Goal: Task Accomplishment & Management: Use online tool/utility

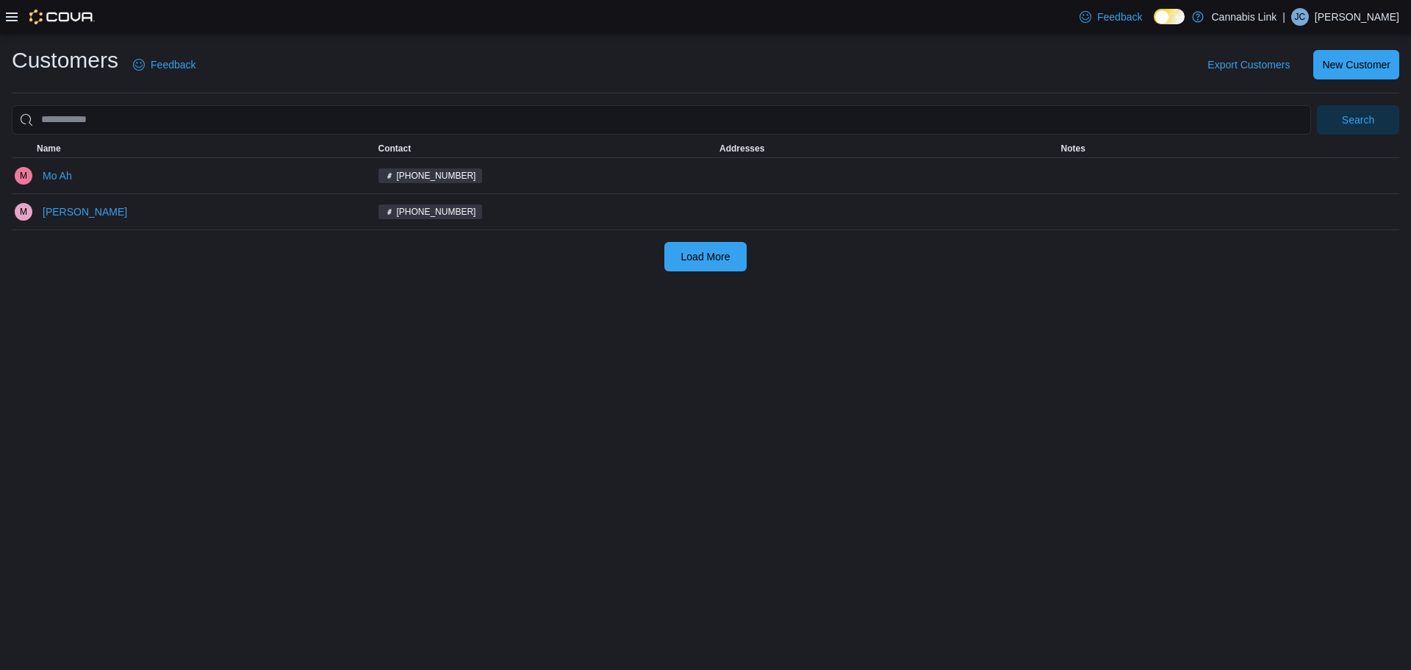
click at [15, 13] on icon at bounding box center [12, 16] width 12 height 9
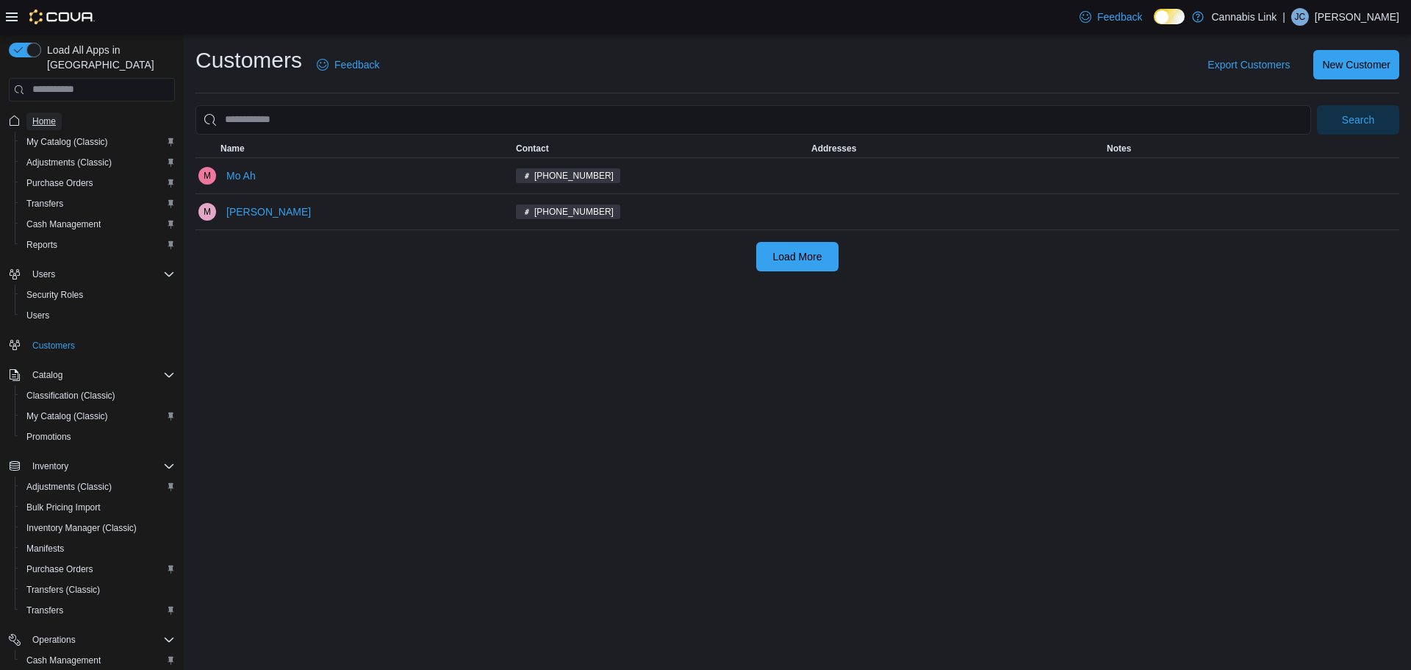
click at [48, 115] on span "Home" at bounding box center [44, 121] width 24 height 12
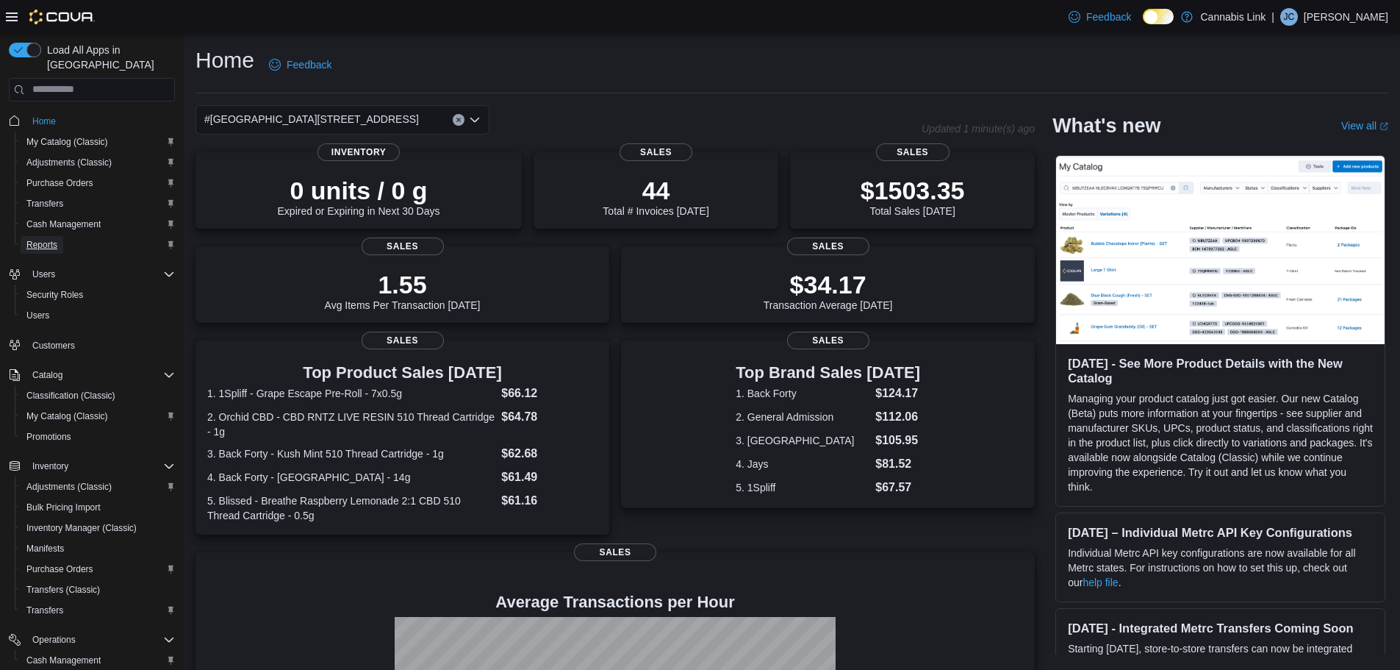
click at [44, 239] on span "Reports" at bounding box center [41, 245] width 31 height 12
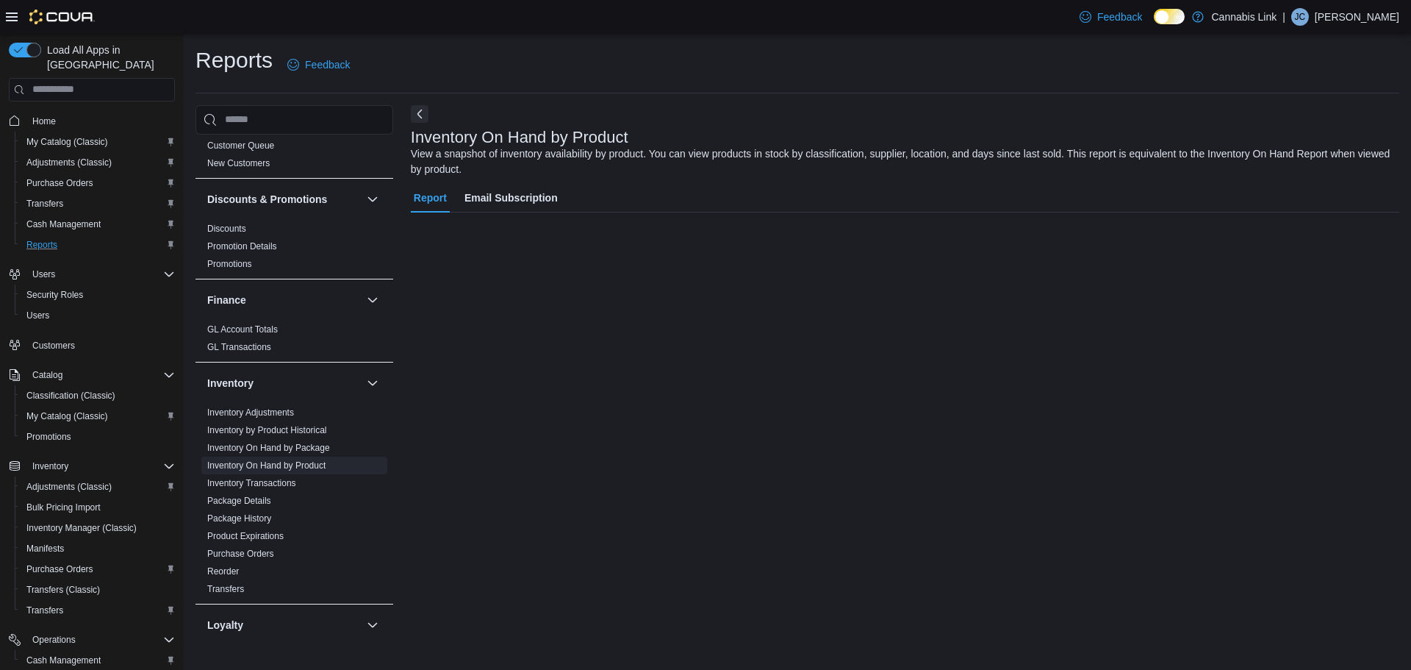
scroll to position [221, 0]
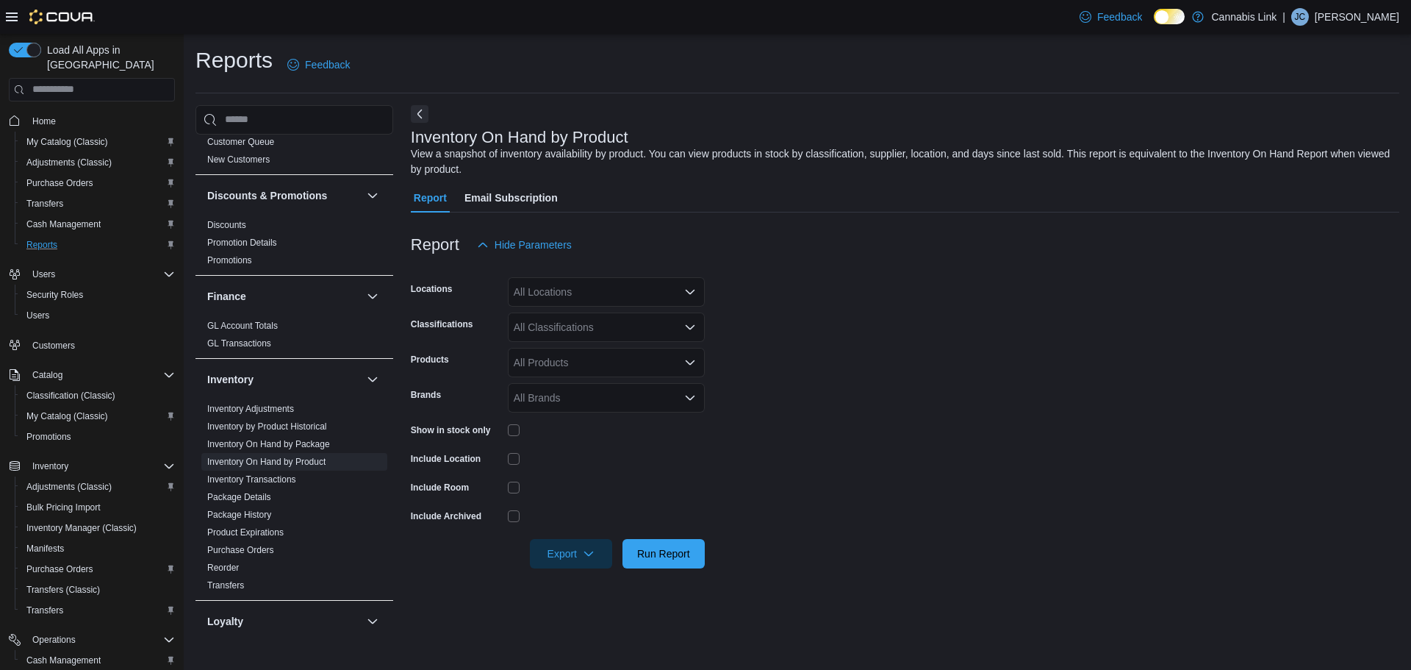
click at [581, 293] on div "All Locations" at bounding box center [606, 291] width 197 height 29
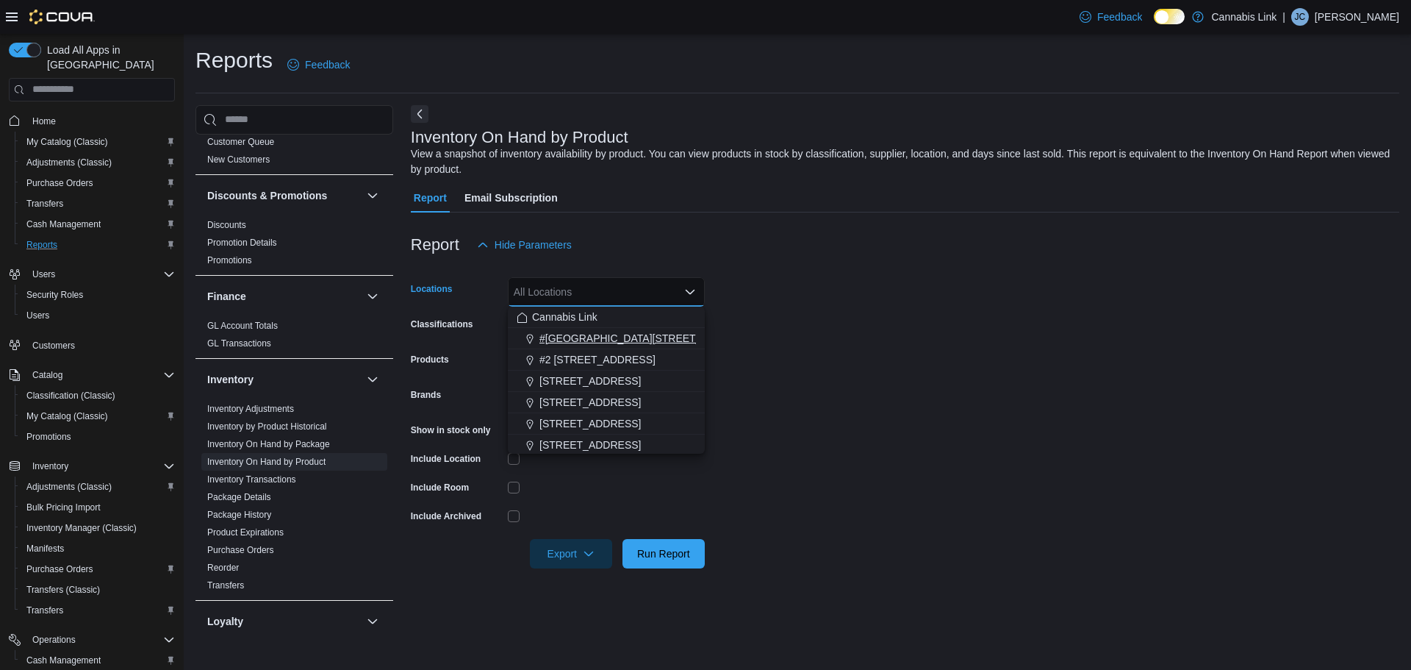
click at [583, 341] on span "#[GEOGRAPHIC_DATA][STREET_ADDRESS]" at bounding box center [647, 338] width 215 height 15
click at [699, 320] on form "Locations #[GEOGRAPHIC_DATA][STREET_ADDRESS]. Selected. [STREET_ADDRESS]. Press…" at bounding box center [905, 413] width 989 height 309
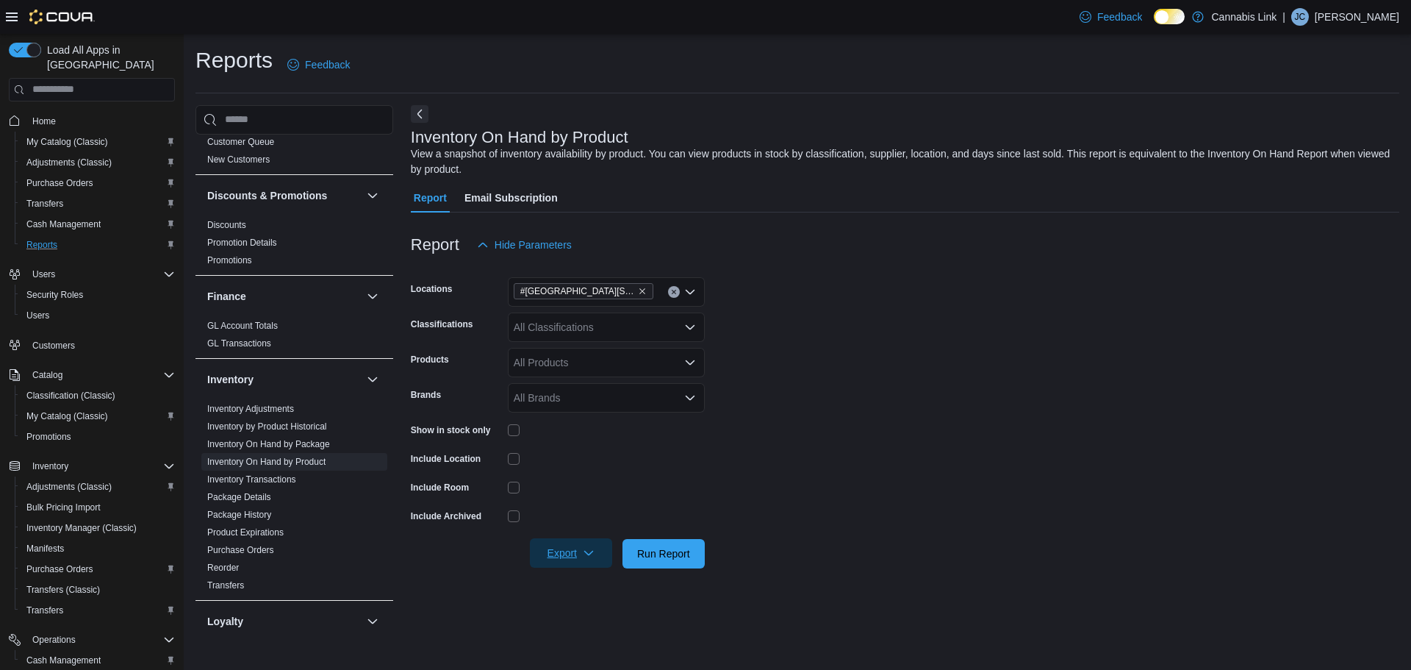
click at [567, 545] on span "Export" at bounding box center [571, 552] width 65 height 29
click at [573, 468] on span "Export to Excel" at bounding box center [573, 465] width 66 height 12
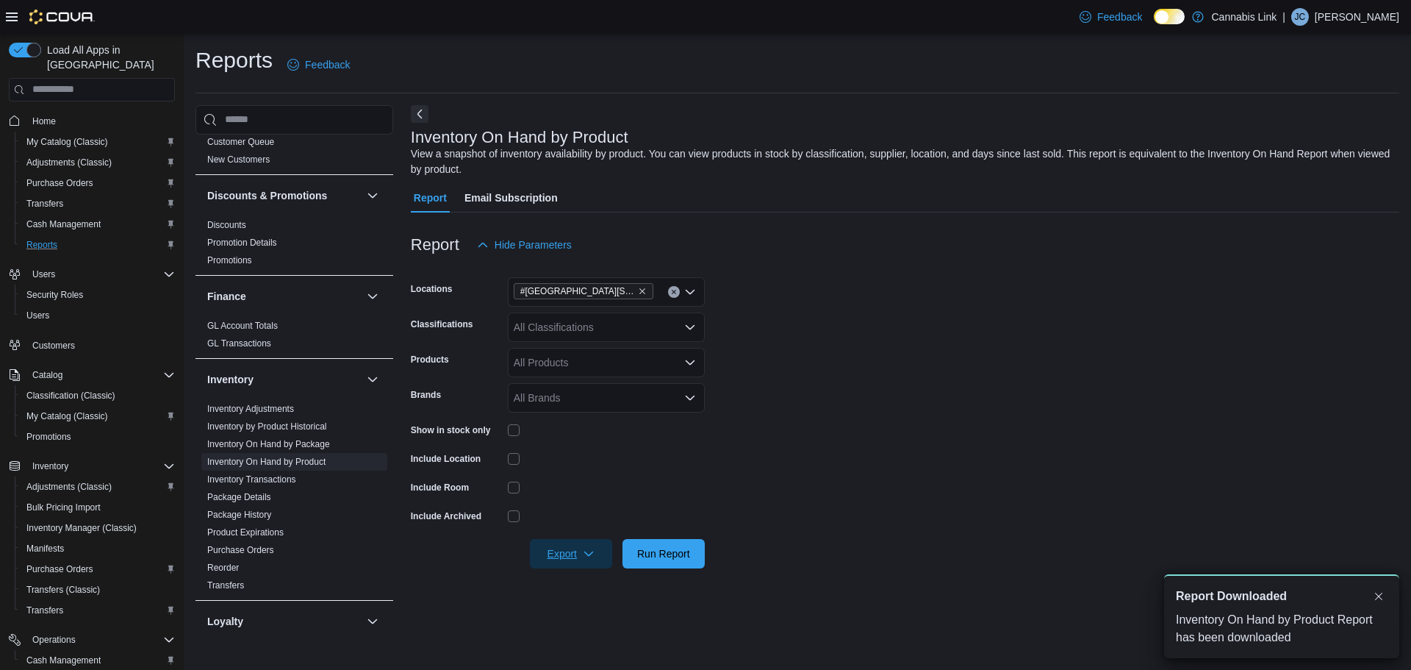
scroll to position [0, 0]
